Goal: Communication & Community: Answer question/provide support

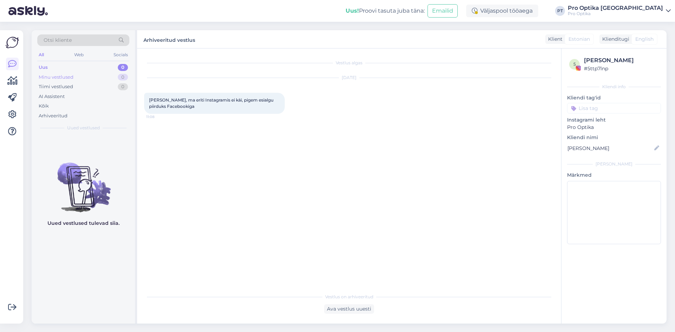
click at [68, 76] on div "Minu vestlused" at bounding box center [56, 77] width 35 height 7
click at [53, 86] on div "Tiimi vestlused" at bounding box center [56, 86] width 34 height 7
click at [54, 113] on div "Arhiveeritud" at bounding box center [53, 116] width 29 height 7
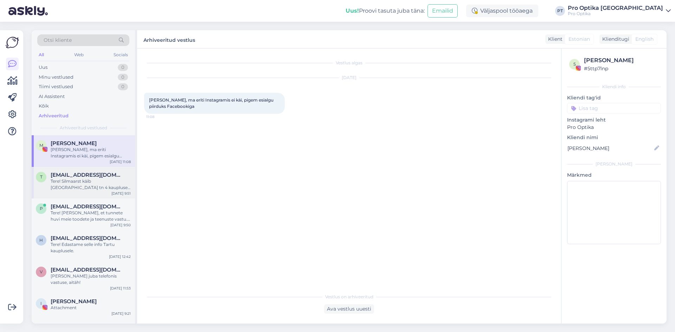
click at [67, 190] on div "Tere! Silmaarst käib [GEOGRAPHIC_DATA] tn 4 kaupluses teisipäeviti ning üle näd…" at bounding box center [91, 184] width 80 height 13
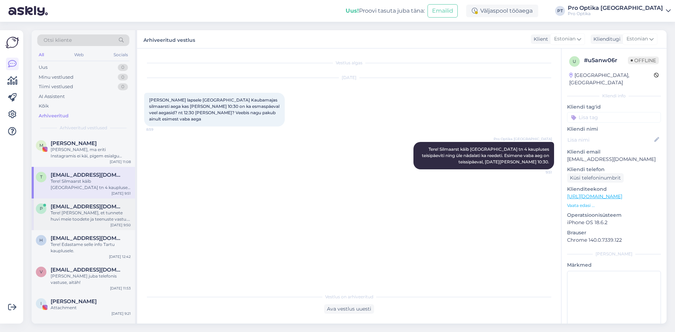
click at [88, 216] on div "Tere! [PERSON_NAME], et tunnete huvi meie toodete ja teenuste vastu. Kuna konta…" at bounding box center [91, 216] width 80 height 13
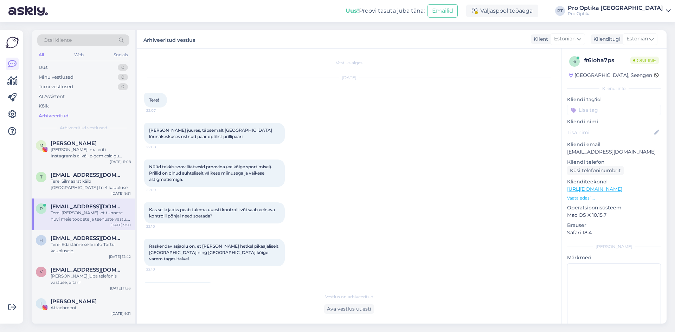
scroll to position [85, 0]
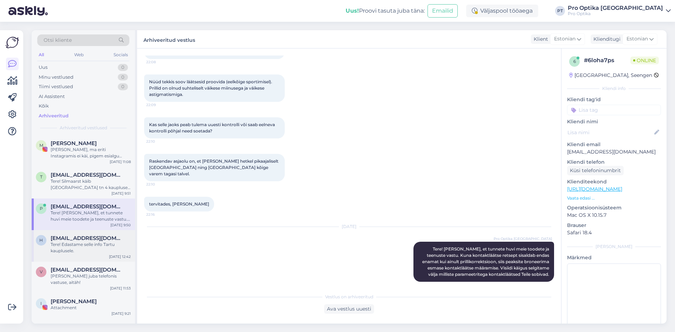
click at [57, 249] on div "Tere! Edastame selle info Tartu kauplusele." at bounding box center [91, 248] width 80 height 13
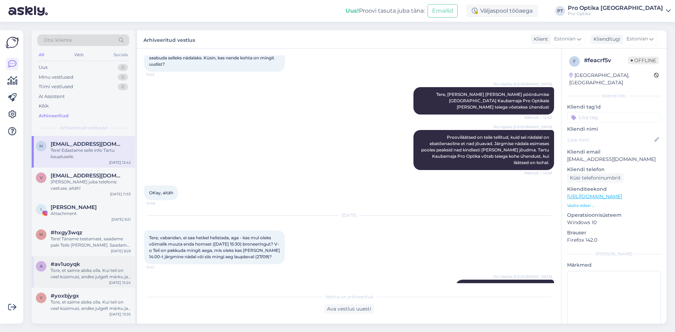
scroll to position [105, 0]
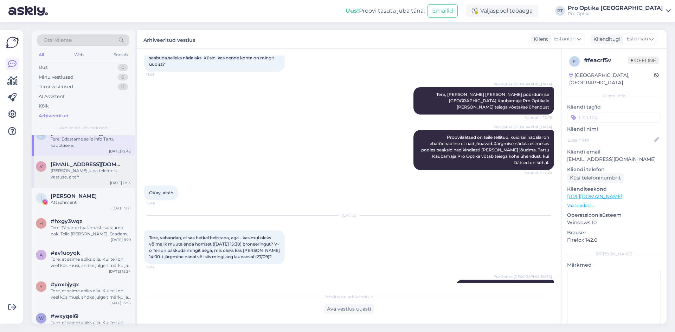
click at [88, 165] on span "[EMAIL_ADDRESS][DOMAIN_NAME]" at bounding box center [87, 164] width 73 height 6
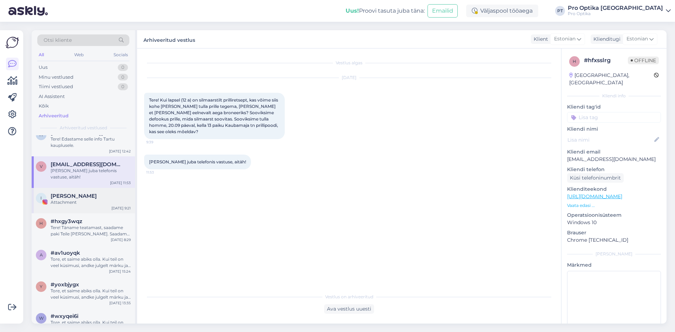
click at [85, 199] on div "Attachment" at bounding box center [91, 202] width 80 height 6
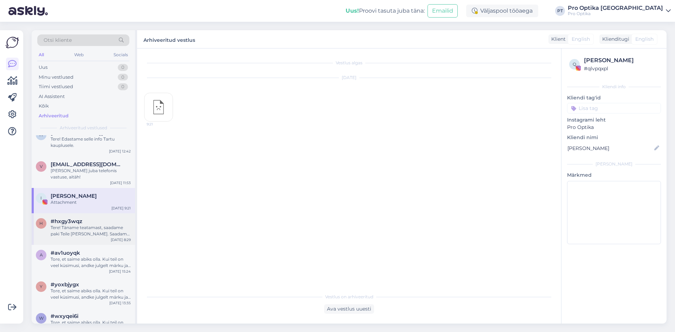
click at [83, 229] on div "Tere! Täname teatamast, saadame paki Teile [PERSON_NAME]. Saadame emailiga ka p…" at bounding box center [91, 231] width 80 height 13
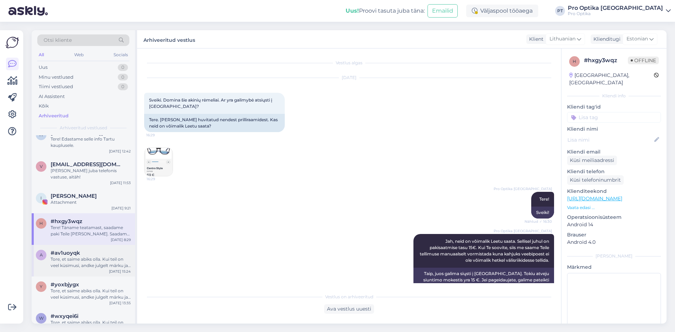
scroll to position [1373, 0]
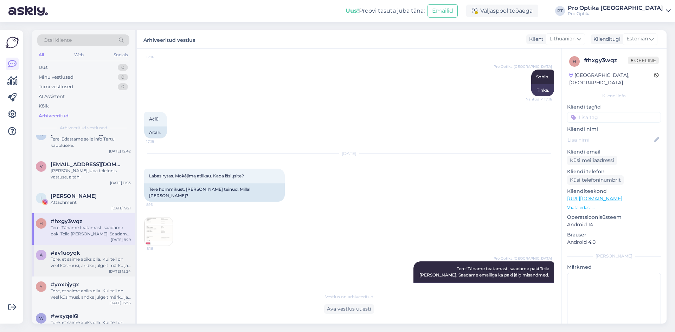
click at [84, 250] on div "#av1uoyqk" at bounding box center [91, 253] width 80 height 6
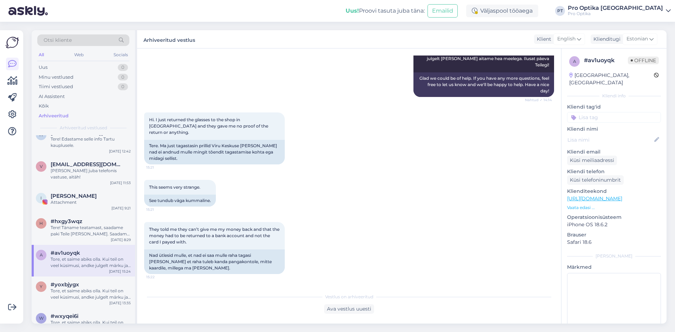
scroll to position [977, 0]
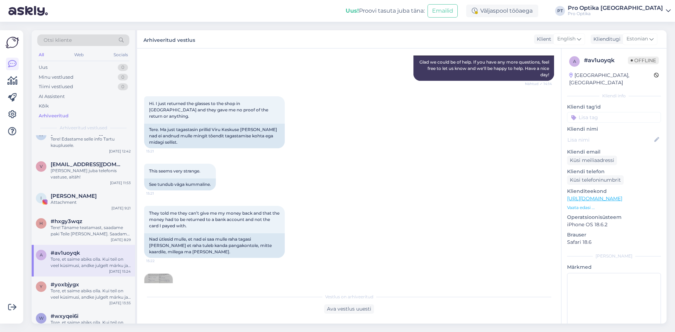
click at [159, 274] on img at bounding box center [158, 288] width 28 height 28
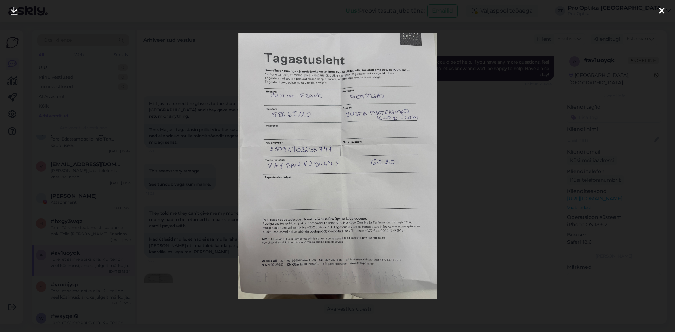
click at [516, 213] on div at bounding box center [337, 166] width 675 height 332
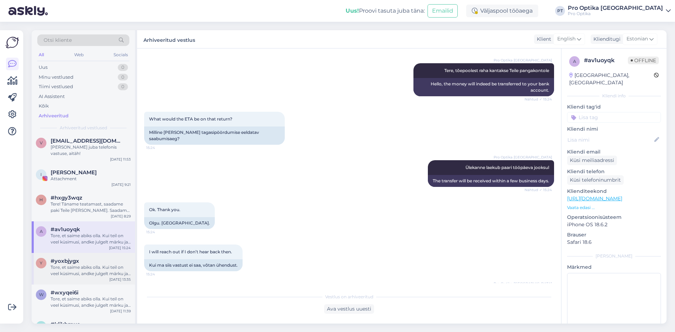
scroll to position [141, 0]
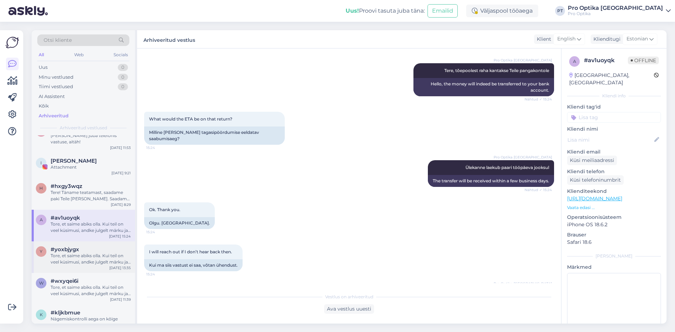
click at [78, 253] on div "Tore, et saime abiks olla. Kui teil on veel küsimusi, andke julgelt märku ja ai…" at bounding box center [91, 259] width 80 height 13
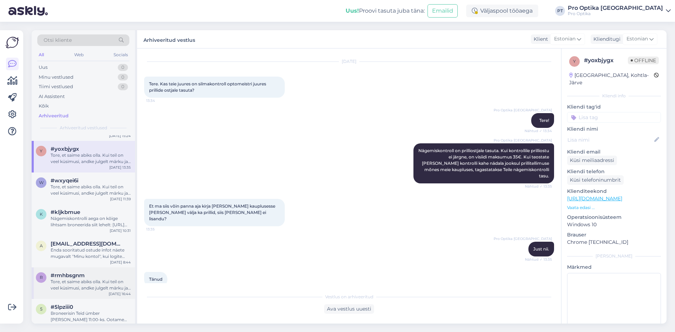
scroll to position [246, 0]
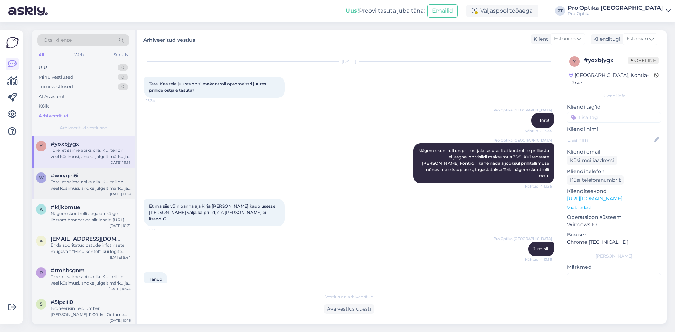
click at [90, 182] on div "Tore, et saime abiks olla. Kui teil on veel küsimusi, andke julgelt märku ja ai…" at bounding box center [91, 185] width 80 height 13
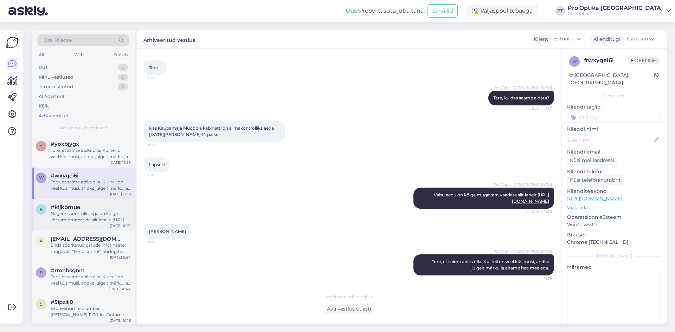
click at [84, 213] on div "Nägemiskontrolli aega on kõige lihtsam broneerida siit lehelt: [URL][DOMAIN_NAM…" at bounding box center [91, 217] width 80 height 13
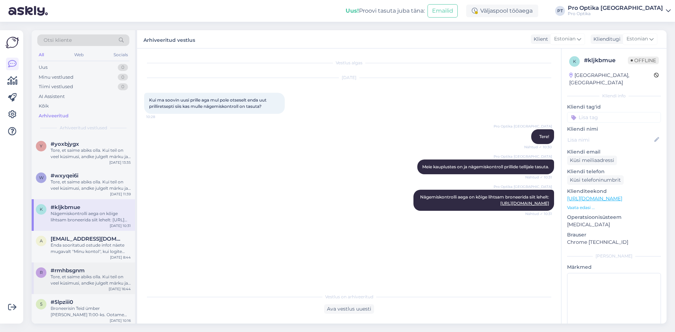
scroll to position [316, 0]
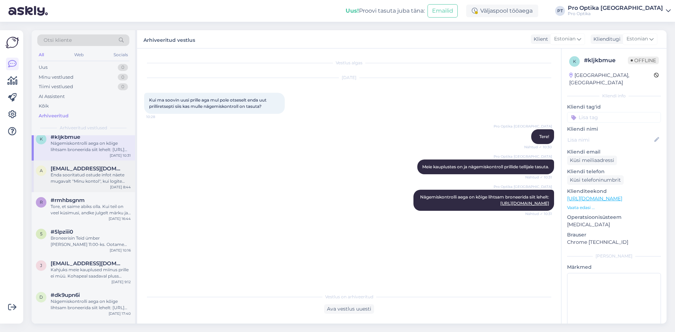
click at [89, 178] on div "Enda sooritatud ostude infot näete mugavalt ''Minu kontol'', kui logite meie le…" at bounding box center [91, 178] width 80 height 13
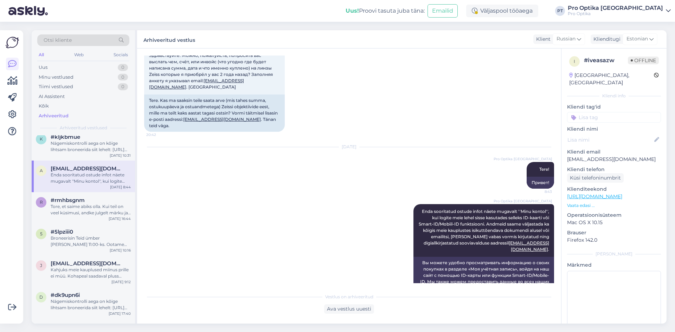
scroll to position [70, 0]
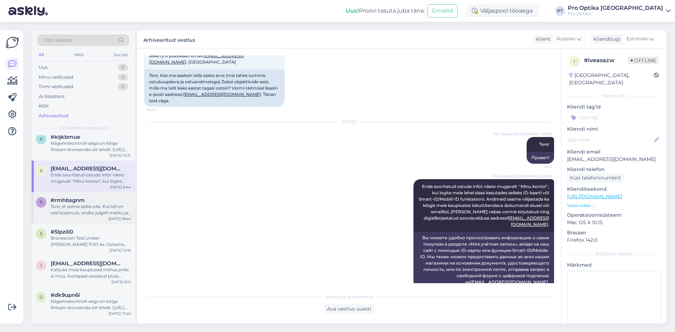
click at [99, 204] on div "Tore, et saime abiks olla. Kui teil on veel küsimusi, andke julgelt märku ja ai…" at bounding box center [91, 210] width 80 height 13
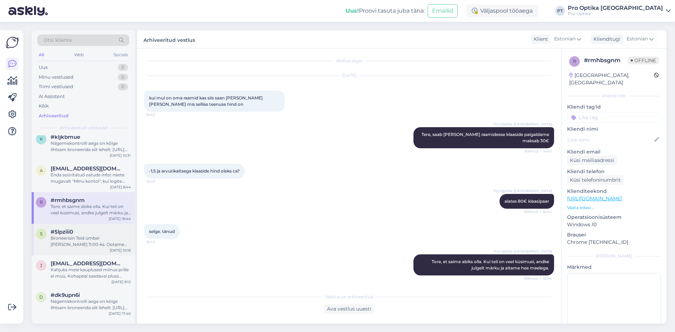
click at [85, 236] on div "Broneerisin Teid ümber [PERSON_NAME] 11:00-ks. Ootame Teid!" at bounding box center [91, 241] width 80 height 13
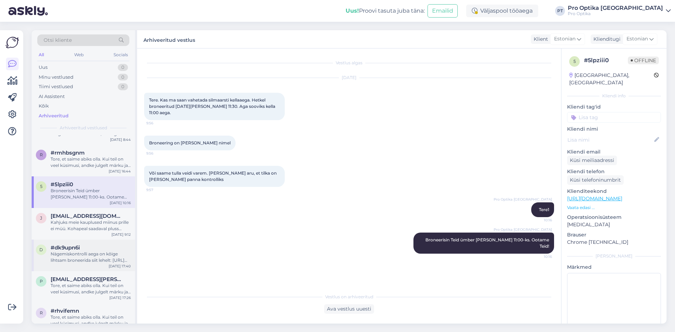
scroll to position [387, 0]
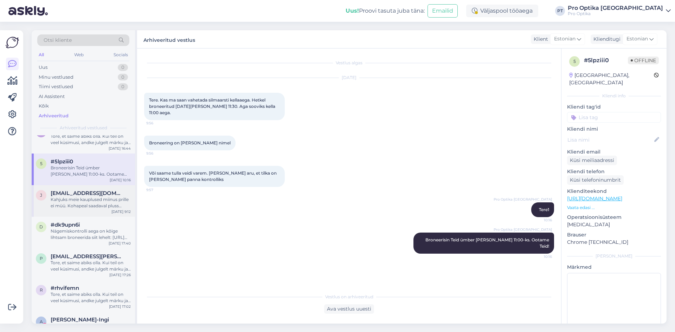
click at [91, 203] on div "J [EMAIL_ADDRESS][DOMAIN_NAME] Kahjuks meie kauplused miinus prille ei müü. Koh…" at bounding box center [83, 201] width 103 height 32
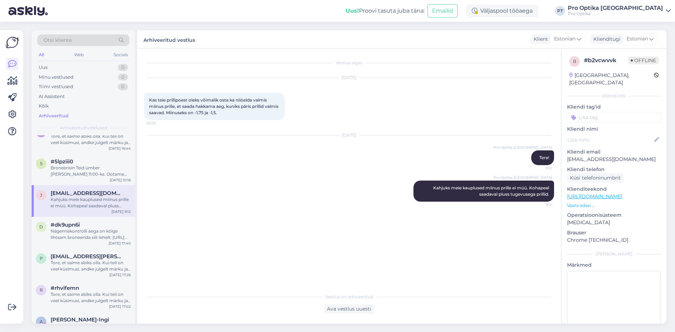
scroll to position [422, 0]
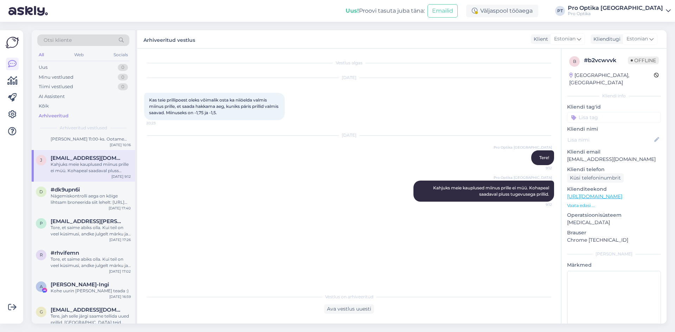
click at [91, 203] on div "d #dk9upn6i Nägemiskontrolli aega on kõige lihtsam broneerida siit lehelt: [URL…" at bounding box center [83, 198] width 103 height 32
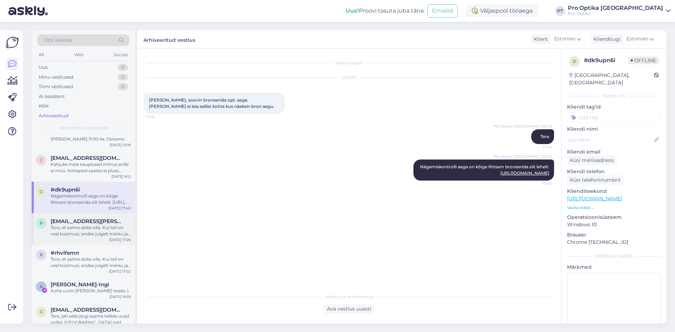
click at [69, 225] on div "Tore, et saime abiks olla. Kui teil on veel küsimusi, andke julgelt märku ja ai…" at bounding box center [91, 231] width 80 height 13
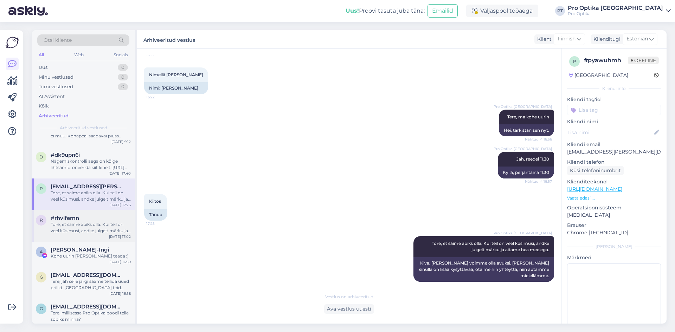
scroll to position [457, 0]
click at [84, 225] on div "Tore, et saime abiks olla. Kui teil on veel küsimusi, andke julgelt märku ja ai…" at bounding box center [91, 227] width 80 height 13
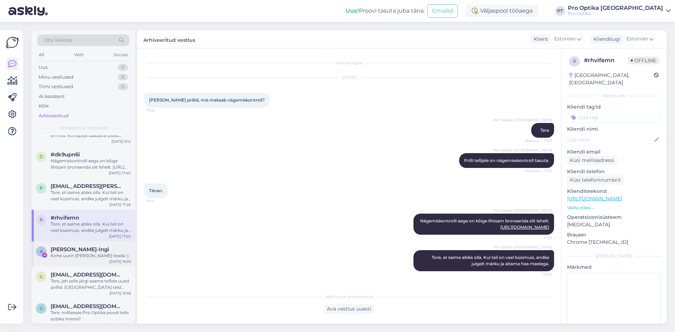
scroll to position [527, 0]
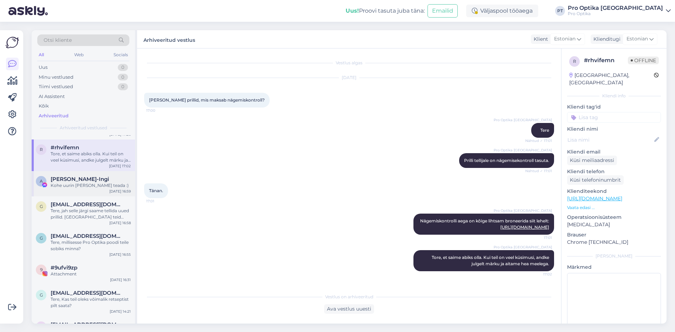
click at [92, 176] on span "[PERSON_NAME]-Ingi" at bounding box center [80, 179] width 58 height 6
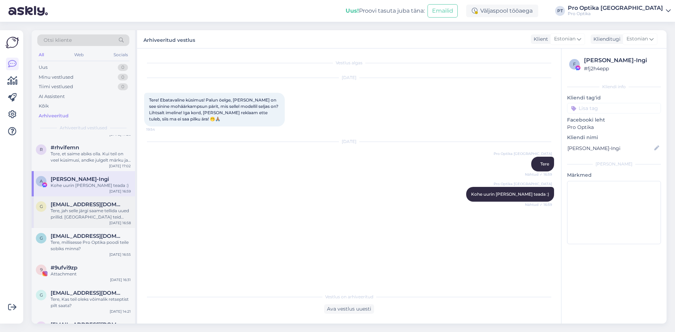
click at [78, 209] on div "Tere, jah selle järgi saame tellida uued prillid. [GEOGRAPHIC_DATA] teid külast…" at bounding box center [91, 214] width 80 height 13
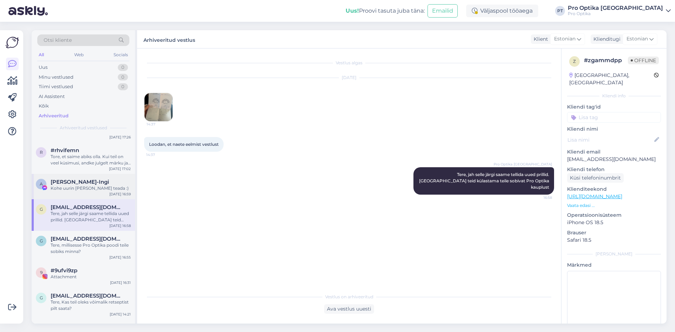
scroll to position [527, 0]
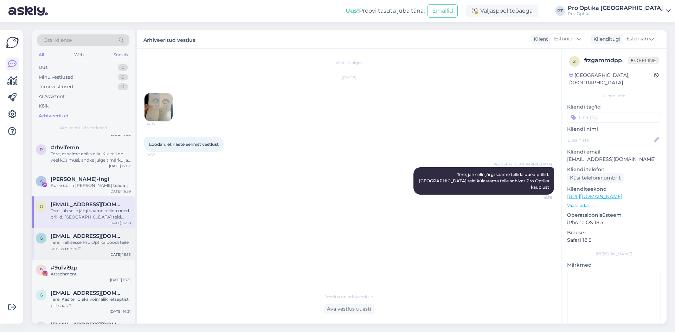
click at [73, 239] on div "Tere, millisesse Pro Optika poodi teile sobiks minna?" at bounding box center [91, 245] width 80 height 13
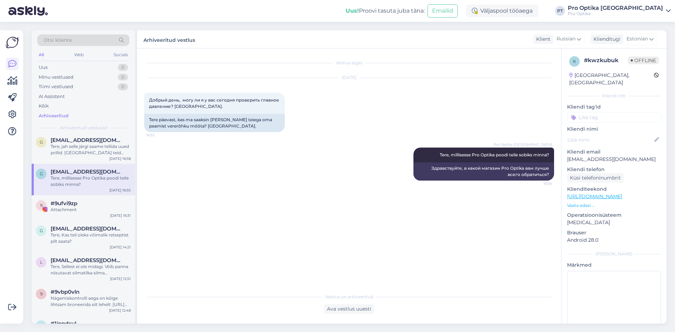
scroll to position [598, 0]
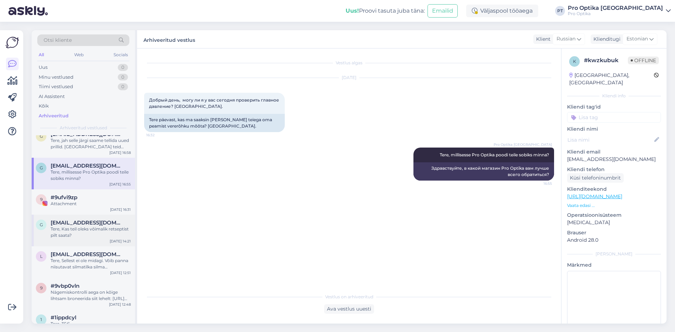
click at [74, 226] on div "Tere, Kas teil oleks võimalik retseptist pilt saata?" at bounding box center [91, 232] width 80 height 13
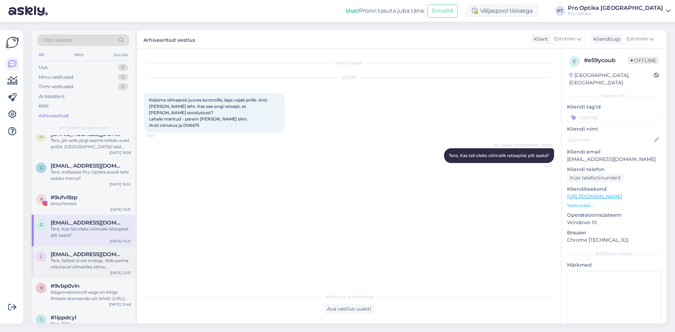
click at [72, 263] on div "Tere, Sellest ei ole midagi. Võib panna niisutavat silmatilka silma [PERSON_NAM…" at bounding box center [91, 264] width 80 height 13
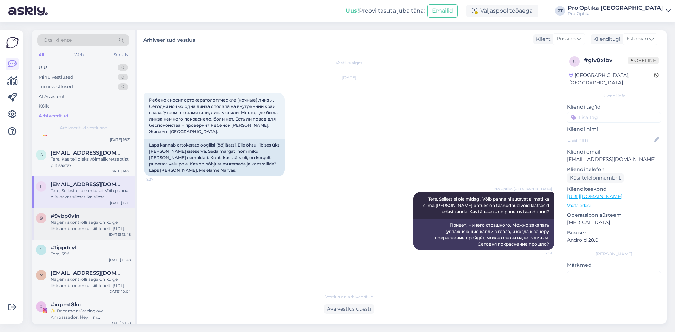
scroll to position [668, 0]
click at [78, 219] on div "Nägemiskontrolli aega on kõige lihtsam broneerida siit lehelt: [URL][DOMAIN_NAM…" at bounding box center [91, 225] width 80 height 13
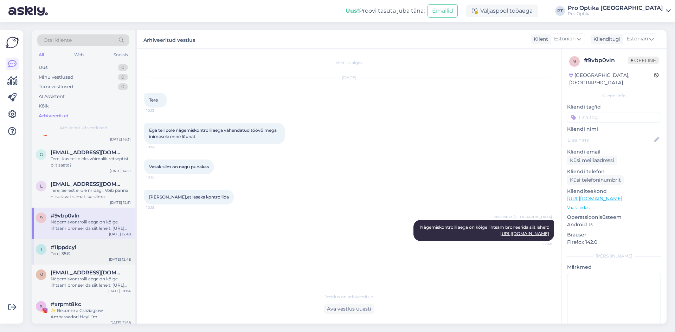
click at [81, 251] on div "Tere, 35€" at bounding box center [91, 254] width 80 height 6
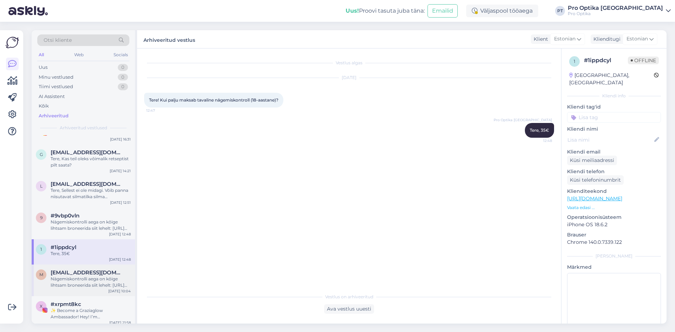
click at [74, 276] on div "Nägemiskontrolli aega on kõige lihtsam broneerida siit lehelt: [URL][DOMAIN_NAM…" at bounding box center [91, 282] width 80 height 13
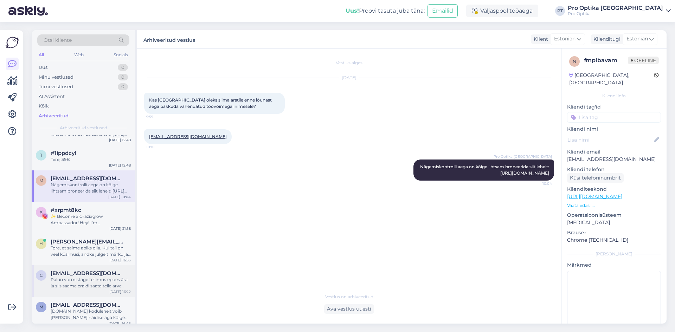
scroll to position [773, 0]
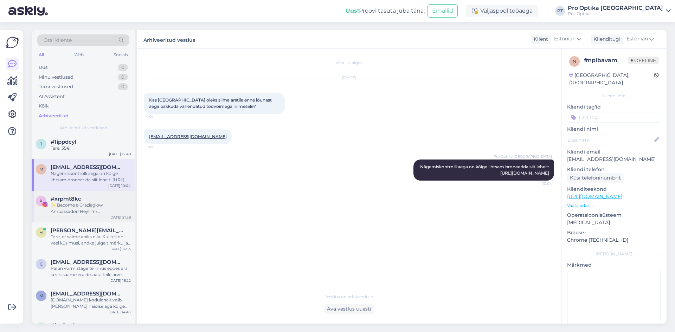
click at [86, 202] on div "✨ Become a Graziaglow Ambassador! Hey! I’m [PERSON_NAME] from Graziaglow 👋 – th…" at bounding box center [91, 208] width 80 height 13
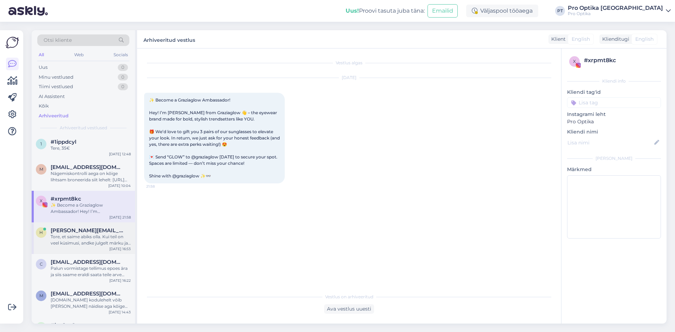
click at [86, 234] on div "Tore, et saime abiks olla. Kui teil on veel küsimusi, andke julgelt märku ja ai…" at bounding box center [91, 240] width 80 height 13
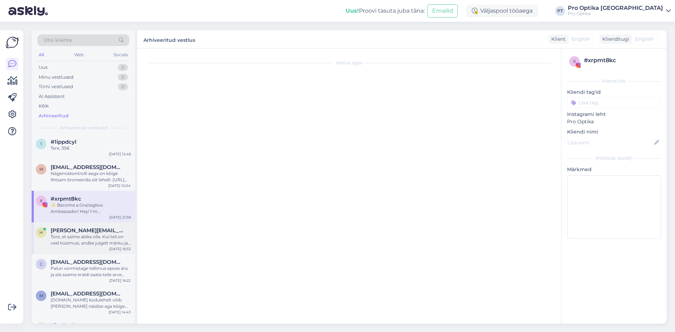
scroll to position [319, 0]
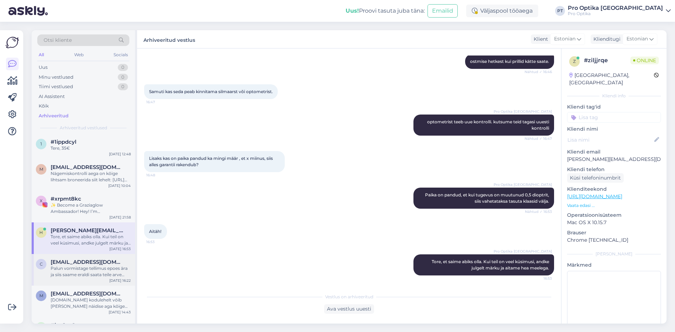
click at [66, 265] on div "Palun vormistage tellimus epoes ära ja siis saame eraldi saata teile arve paki …" at bounding box center [91, 271] width 80 height 13
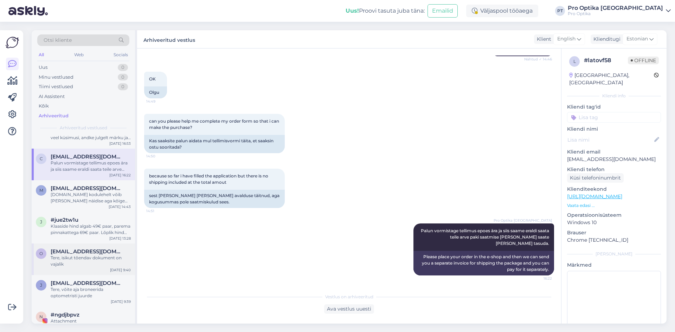
scroll to position [914, 0]
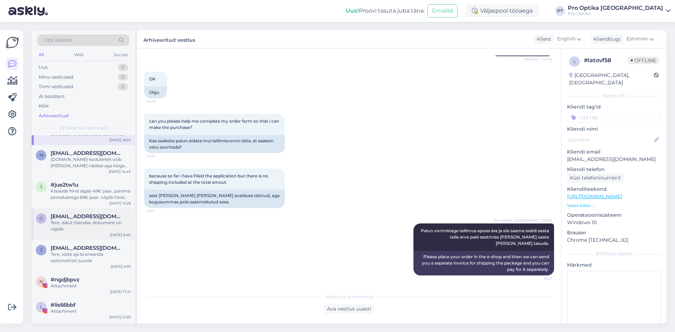
click at [86, 220] on div "Tere, isikut tõendav dokument on vajalik" at bounding box center [91, 226] width 80 height 13
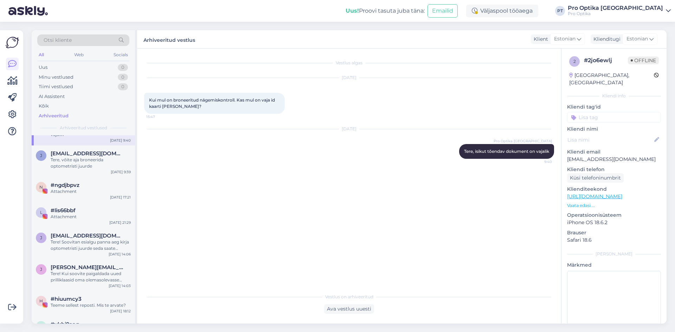
scroll to position [1020, 0]
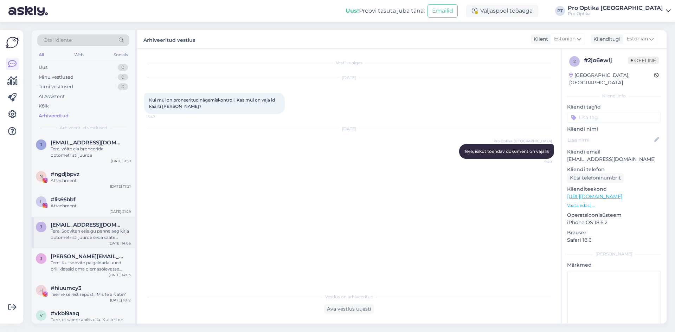
click at [103, 229] on div "Tere! Soovitan esialgu panna aeg kirja optometristi juurde seda saate mugavalt …" at bounding box center [91, 234] width 80 height 13
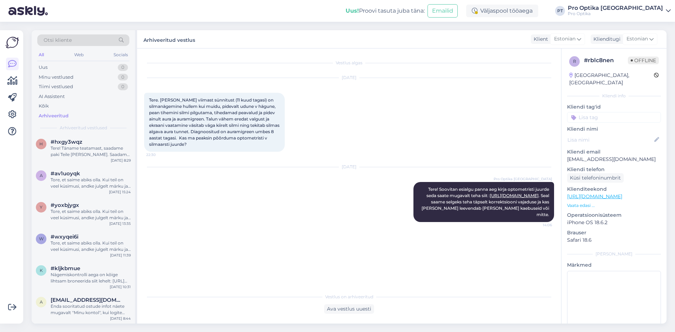
scroll to position [0, 0]
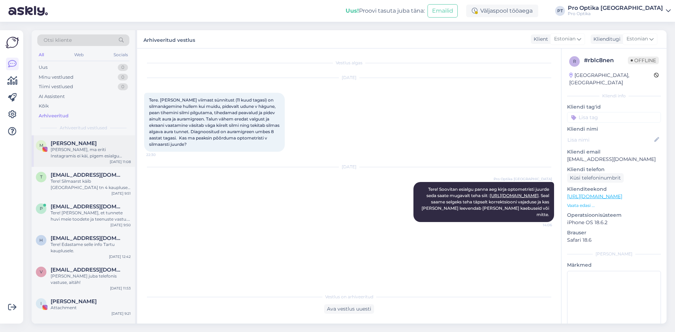
drag, startPoint x: 83, startPoint y: 218, endPoint x: 79, endPoint y: 144, distance: 74.7
click at [80, 156] on div "[PERSON_NAME], ma eriti Instagramis ei käi, pigem esialgu piirduks Facebookiga" at bounding box center [91, 153] width 80 height 13
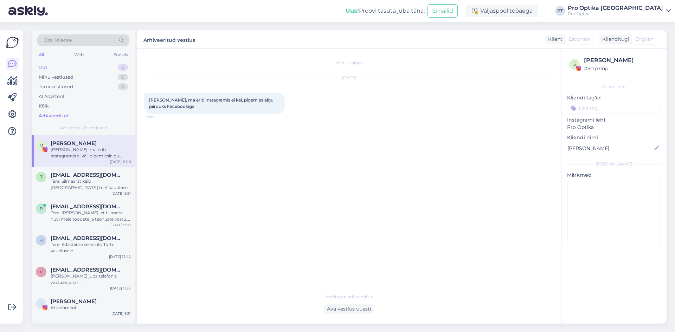
click at [73, 71] on div "Uus 0" at bounding box center [83, 68] width 92 height 10
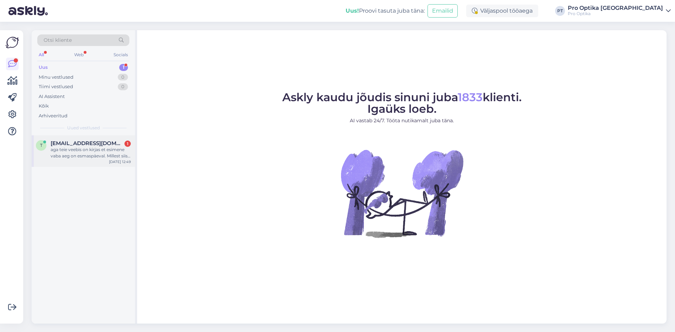
click at [68, 145] on span "[EMAIL_ADDRESS][DOMAIN_NAME]" at bounding box center [87, 143] width 73 height 6
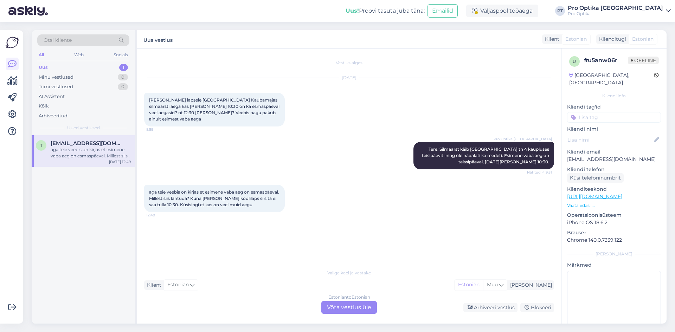
click at [355, 309] on div "Estonian to Estonian Võta vestlus üle" at bounding box center [349, 307] width 56 height 13
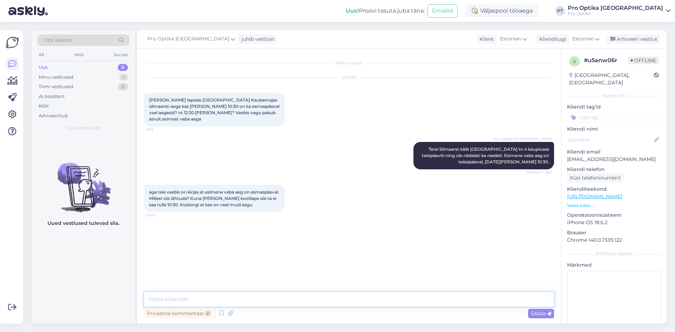
click at [271, 294] on textarea at bounding box center [349, 299] width 410 height 15
type textarea "t"
click at [163, 300] on textarea "Tere! Veebis pakub esimene vaba aeg teisipäeval 23.09. Esmaspäeviti silmaarst m…" at bounding box center [349, 299] width 410 height 15
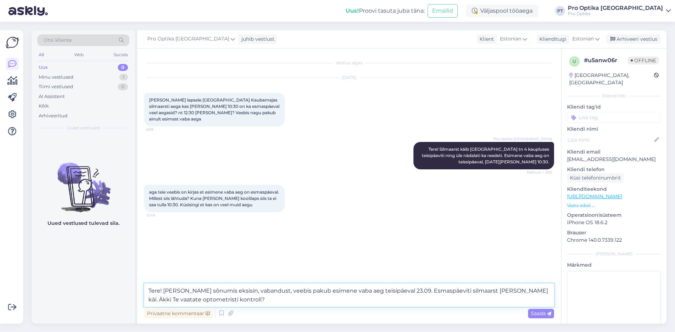
click at [406, 290] on textarea "Tere! Eelmises sõnumis eksisin, vabandust, veebis pakub esimene vaba aeg teisip…" at bounding box center [349, 295] width 410 height 23
type textarea "Tere! Eelmises sõnumis eksisin, vabandust, veebis pakub esimene vaba aeg teisip…"
click at [538, 313] on span "Saada" at bounding box center [541, 313] width 20 height 6
